Goal: Navigation & Orientation: Find specific page/section

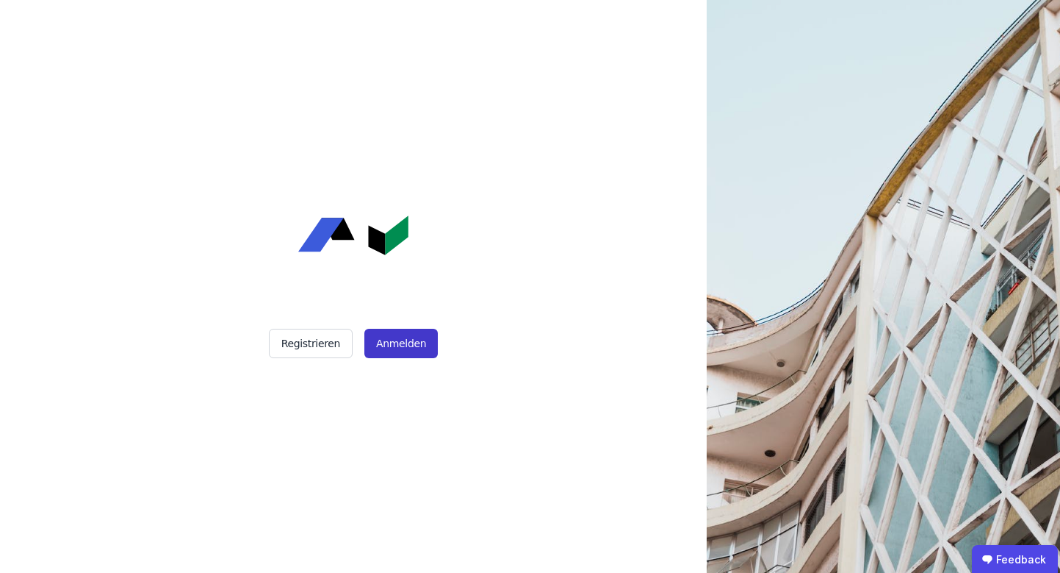
click at [389, 350] on button "Anmelden" at bounding box center [401, 343] width 73 height 29
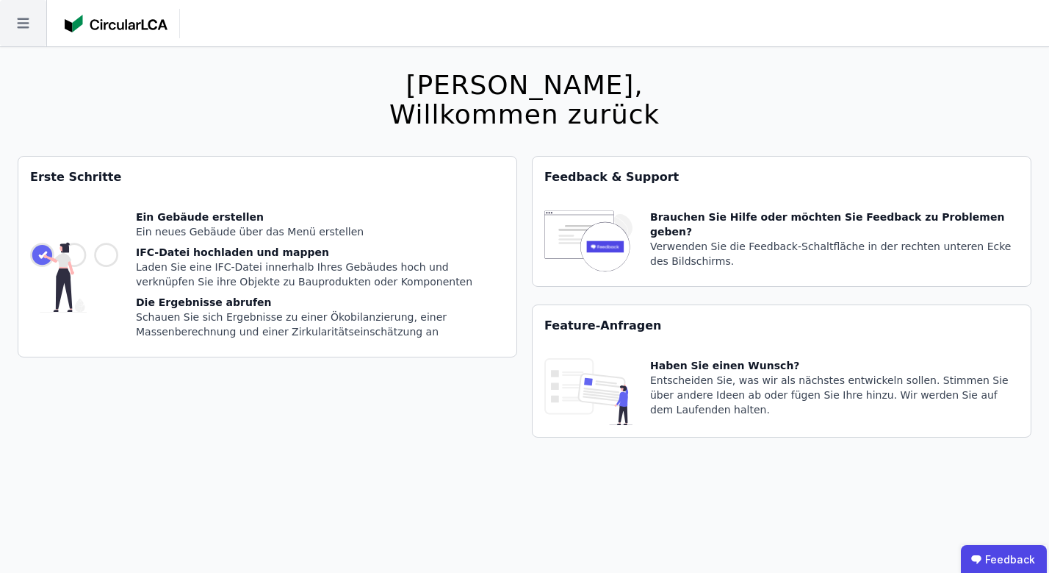
click at [18, 37] on icon at bounding box center [23, 23] width 46 height 46
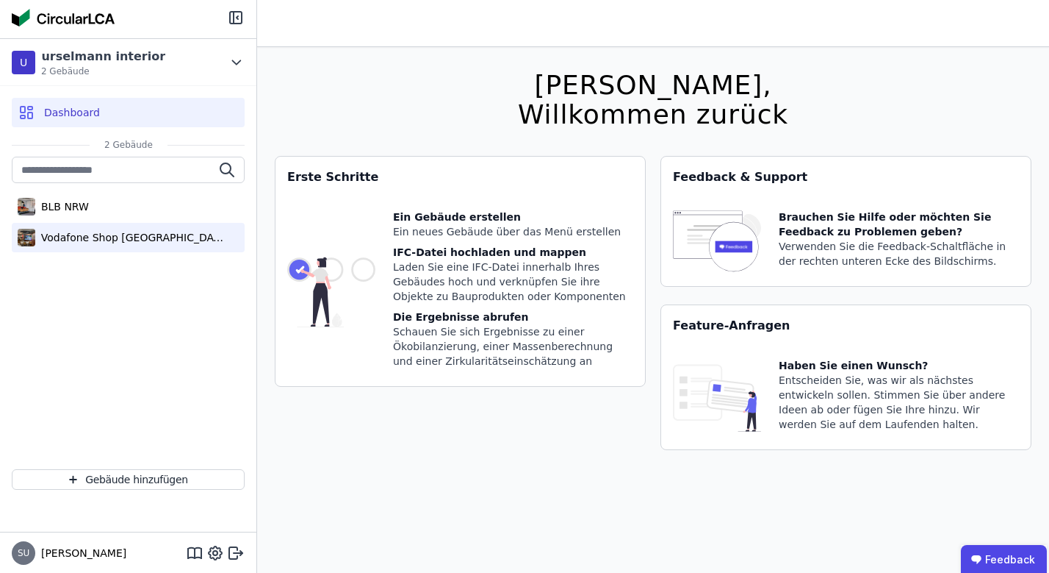
click at [100, 246] on div "Vodafone Shop [GEOGRAPHIC_DATA]" at bounding box center [128, 237] width 233 height 29
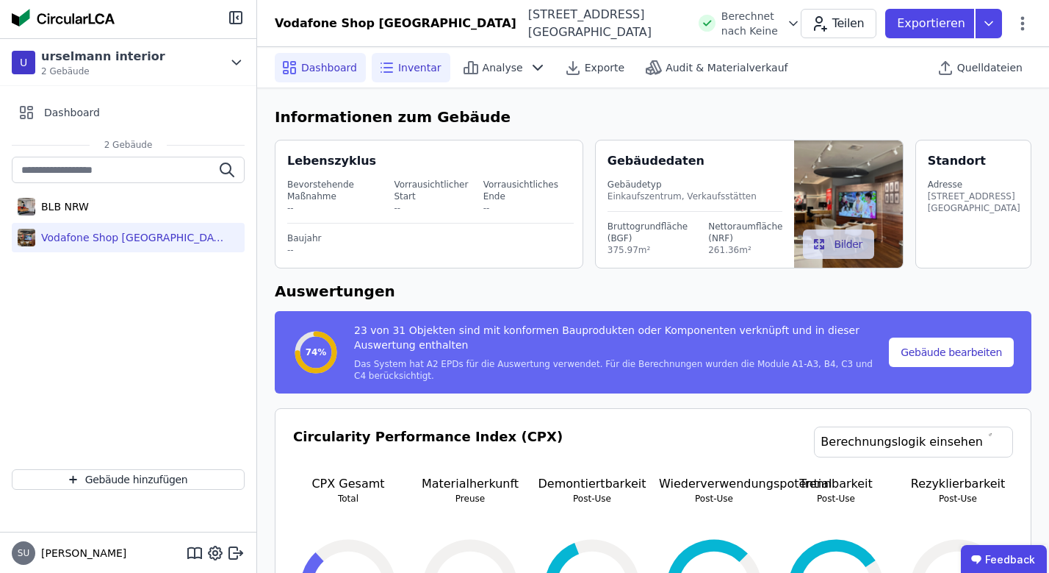
click at [442, 54] on div "Inventar" at bounding box center [411, 67] width 79 height 29
